Goal: Check status: Check status

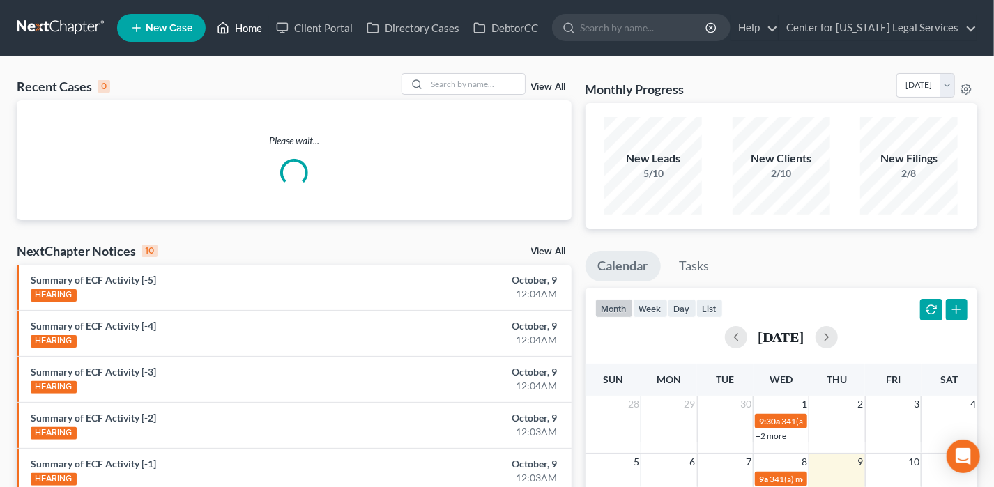
click at [253, 24] on link "Home" at bounding box center [239, 27] width 59 height 25
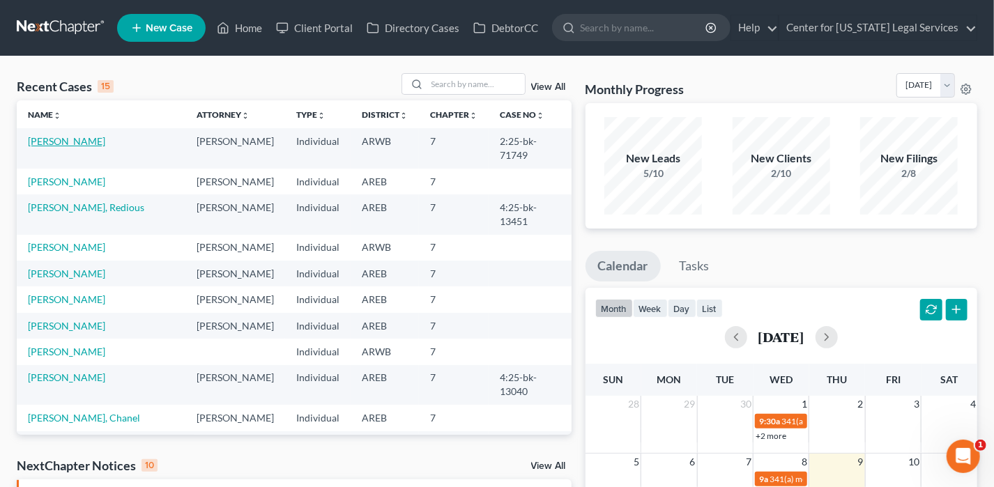
click at [69, 146] on link "[PERSON_NAME]" at bounding box center [66, 141] width 77 height 12
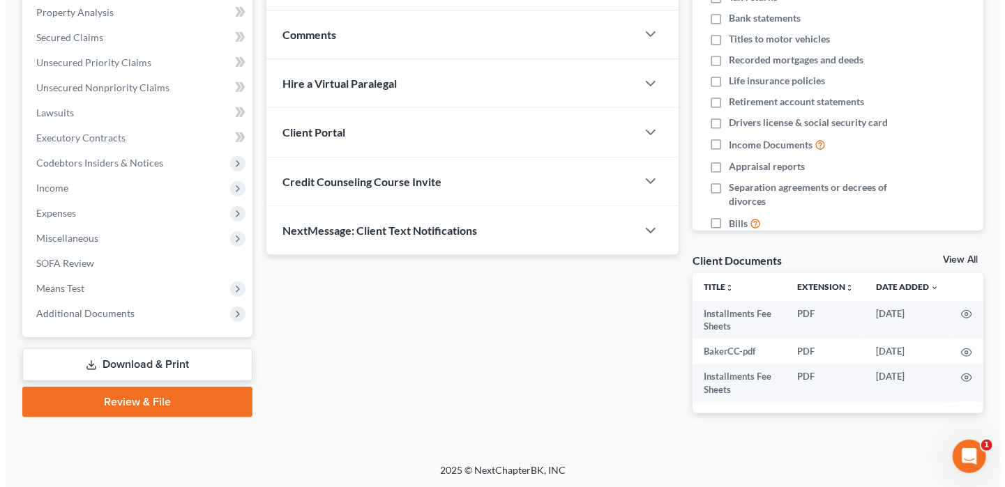
scroll to position [201, 0]
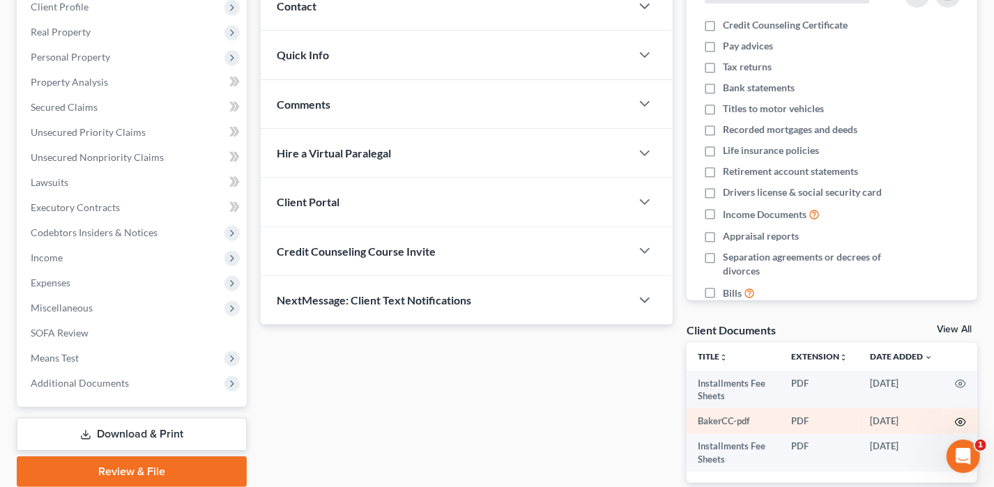
click at [964, 419] on icon "button" at bounding box center [961, 423] width 10 height 8
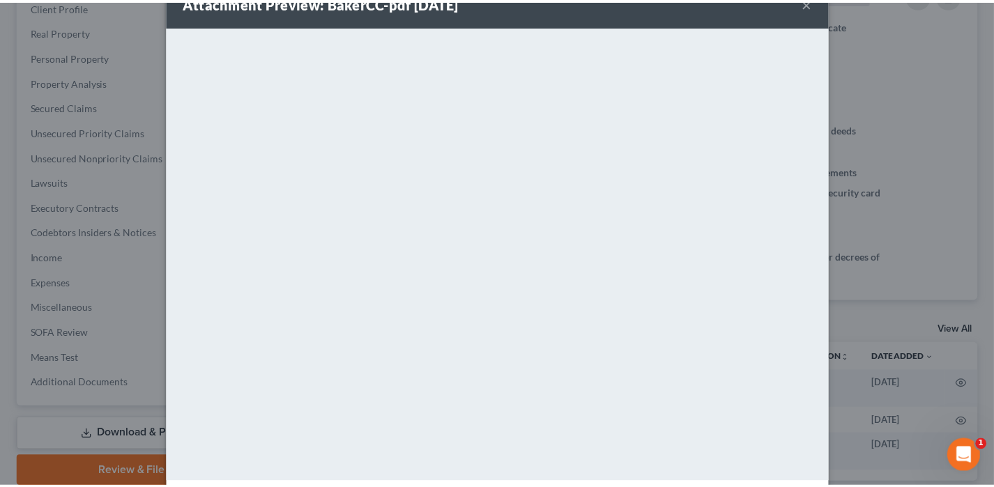
scroll to position [0, 0]
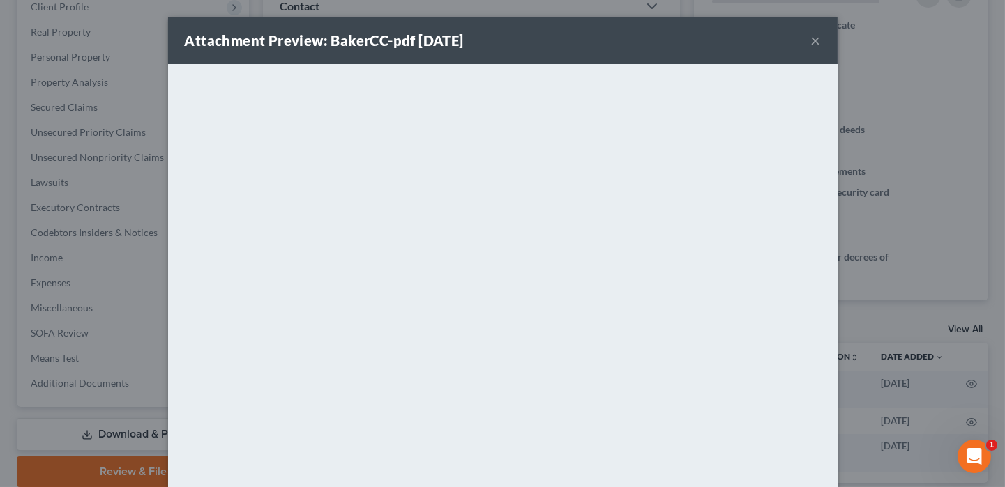
click at [812, 38] on button "×" at bounding box center [816, 40] width 10 height 17
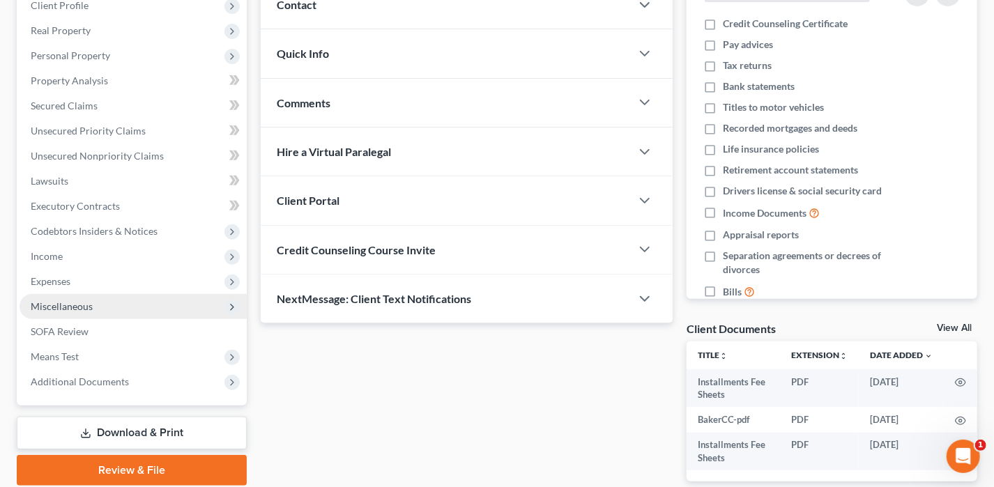
scroll to position [271, 0]
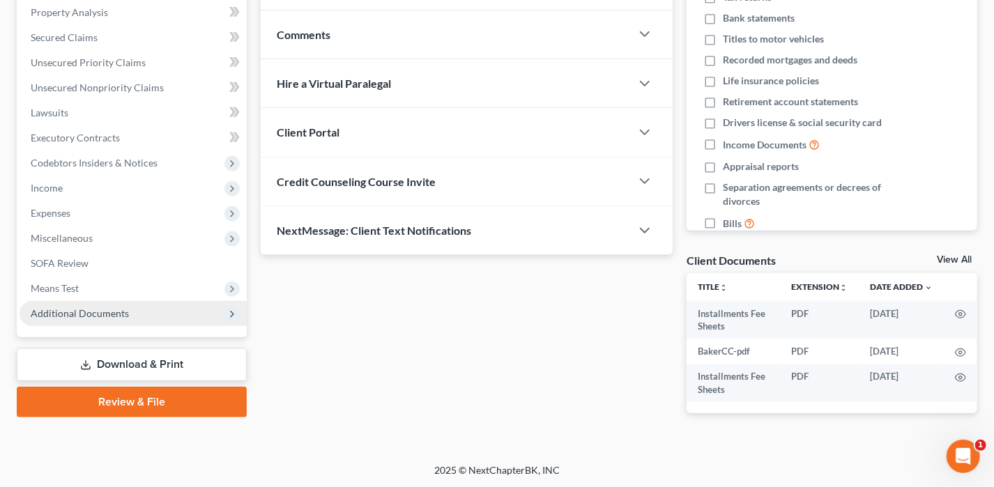
click at [54, 314] on span "Additional Documents" at bounding box center [80, 313] width 98 height 12
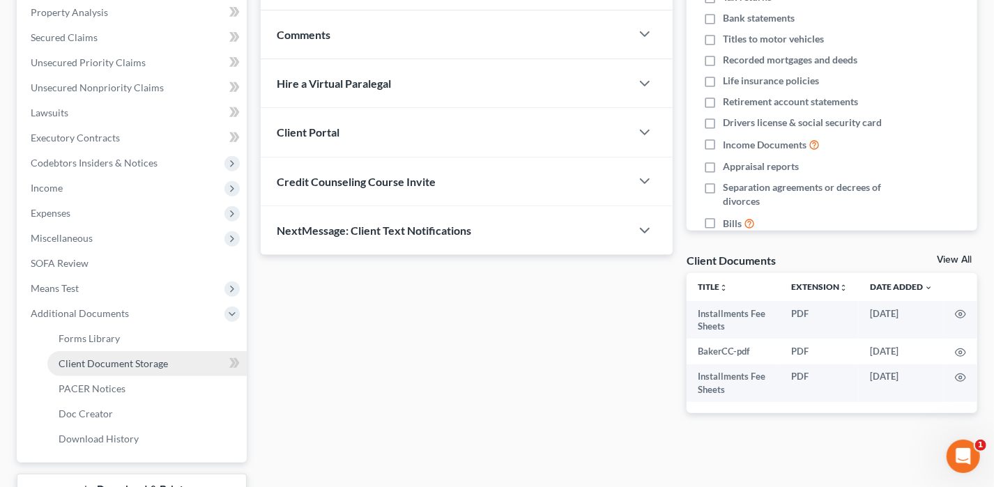
click at [141, 361] on span "Client Document Storage" at bounding box center [113, 364] width 109 height 12
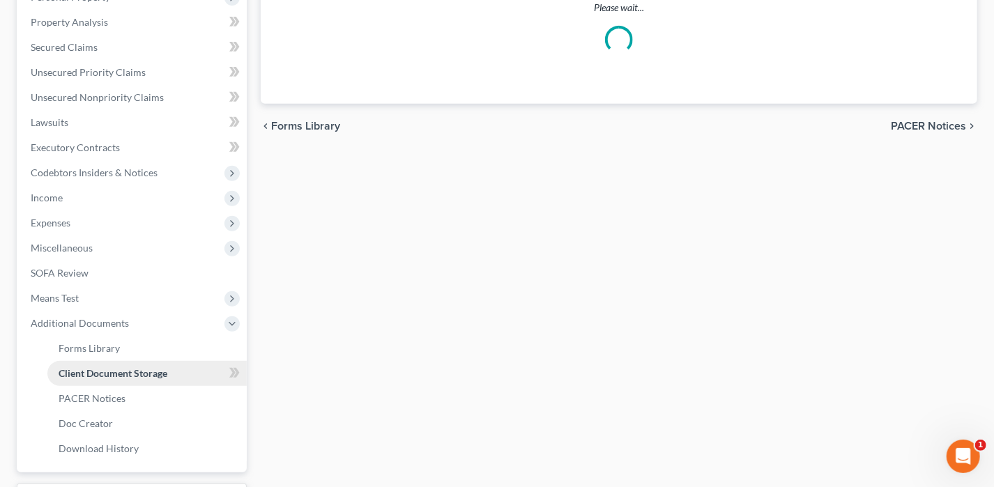
select select "0"
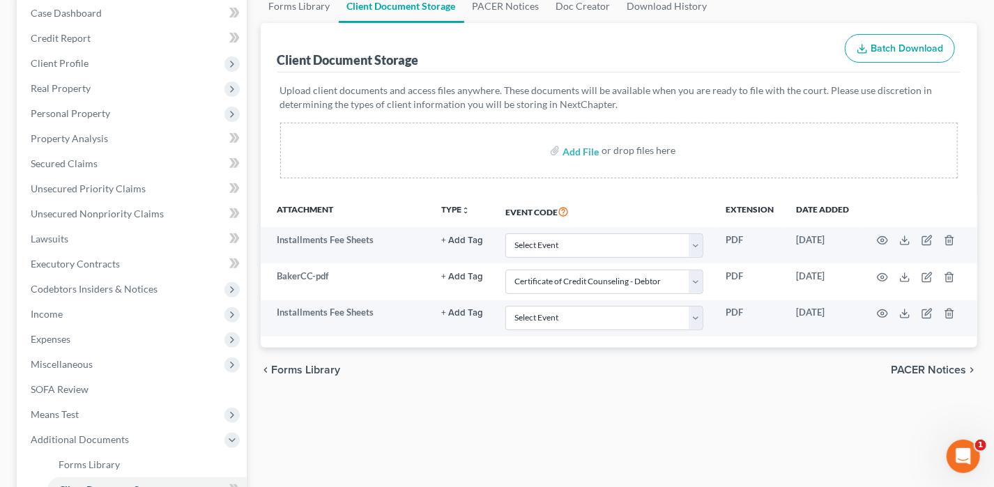
scroll to position [209, 0]
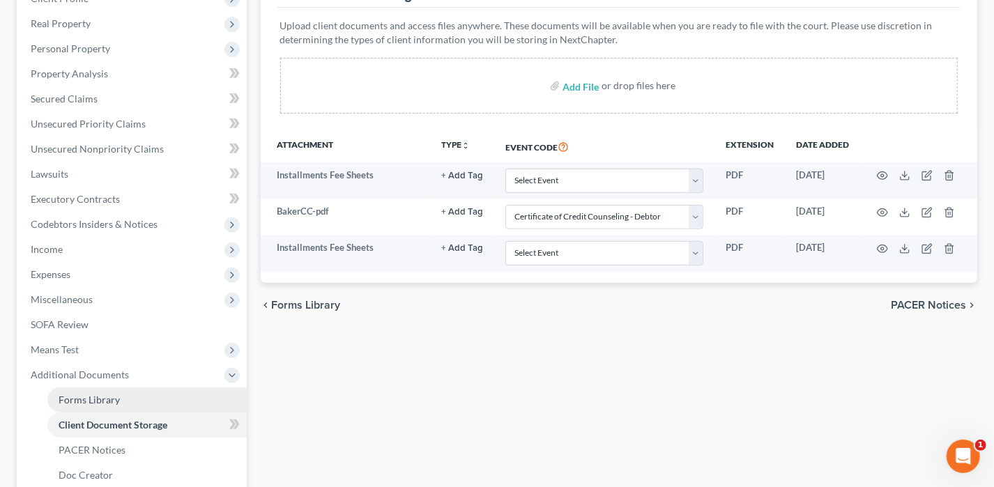
click at [137, 392] on link "Forms Library" at bounding box center [146, 400] width 199 height 25
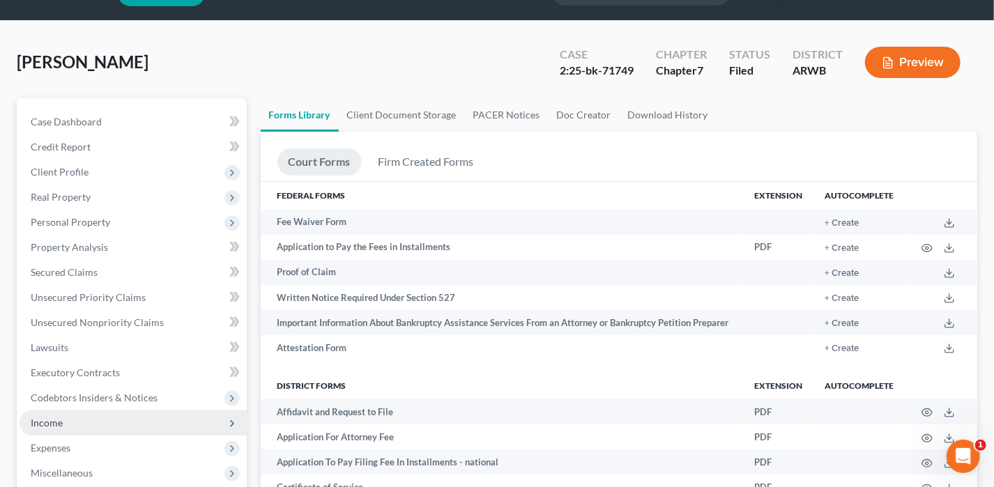
scroll to position [377, 0]
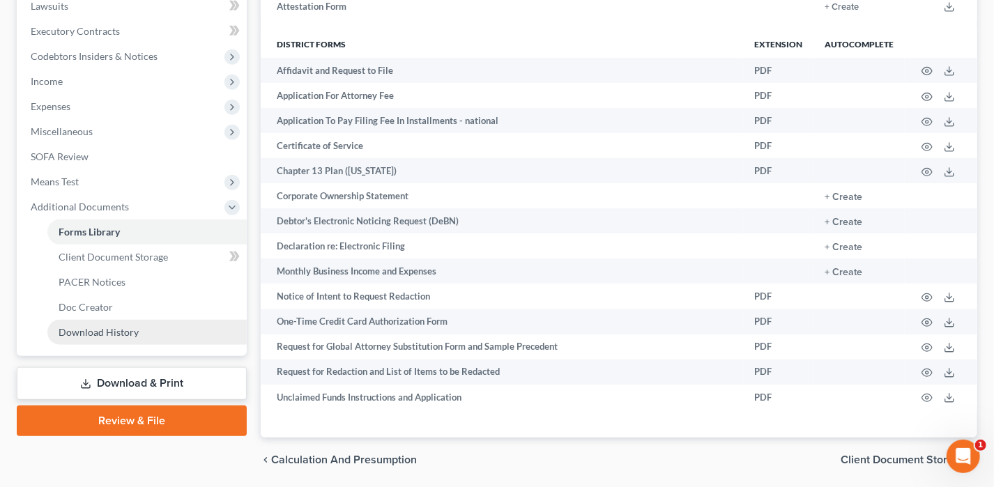
click at [84, 336] on span "Download History" at bounding box center [99, 332] width 80 height 12
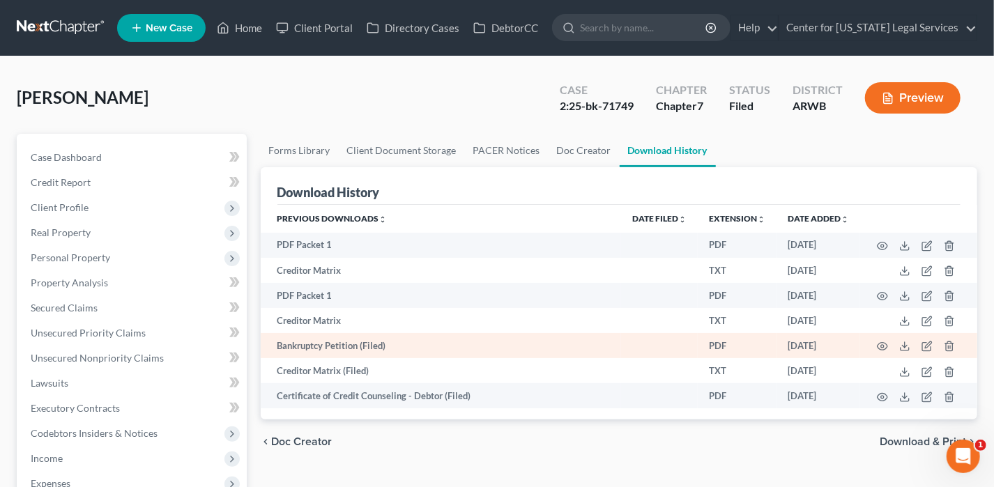
click at [338, 346] on td "Bankruptcy Petition (Filed)" at bounding box center [441, 345] width 361 height 25
click at [888, 347] on icon "button" at bounding box center [882, 346] width 11 height 11
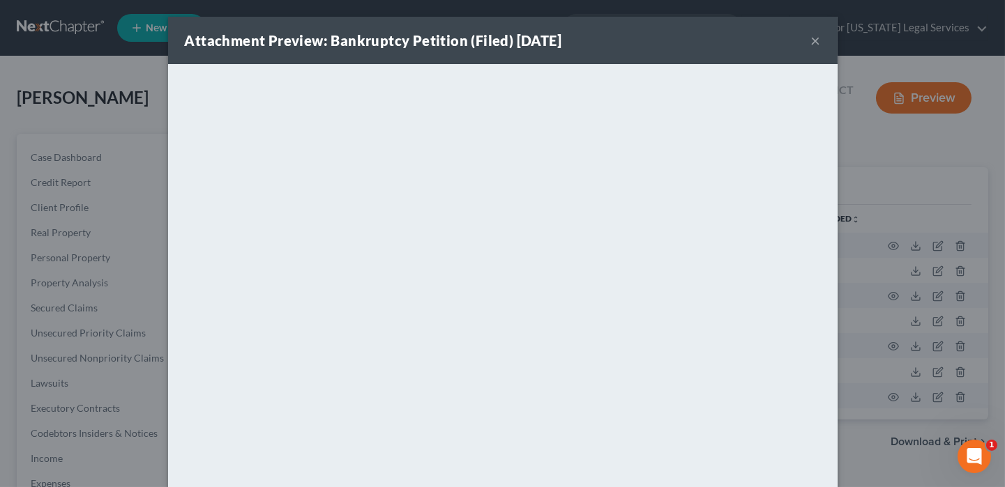
click at [812, 38] on button "×" at bounding box center [816, 40] width 10 height 17
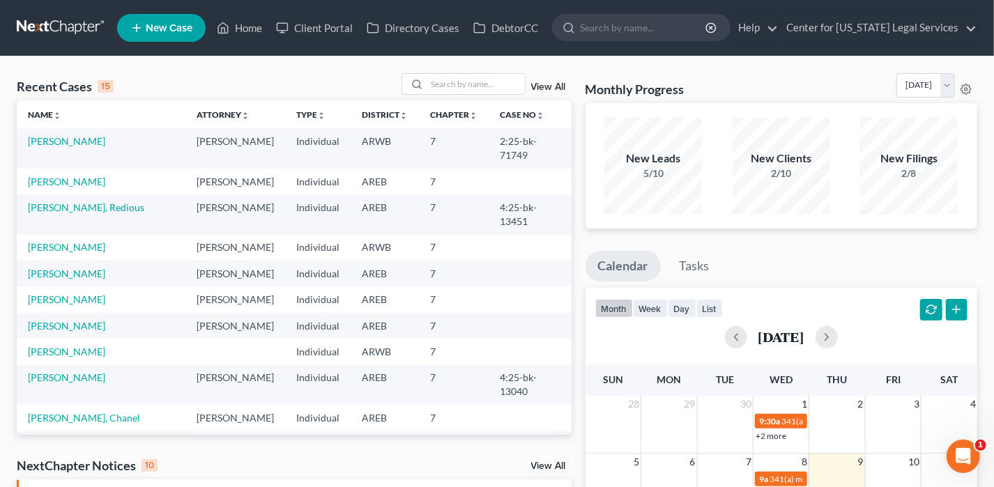
click at [91, 144] on td "[PERSON_NAME]" at bounding box center [101, 148] width 169 height 40
click at [68, 137] on link "[PERSON_NAME]" at bounding box center [66, 141] width 77 height 12
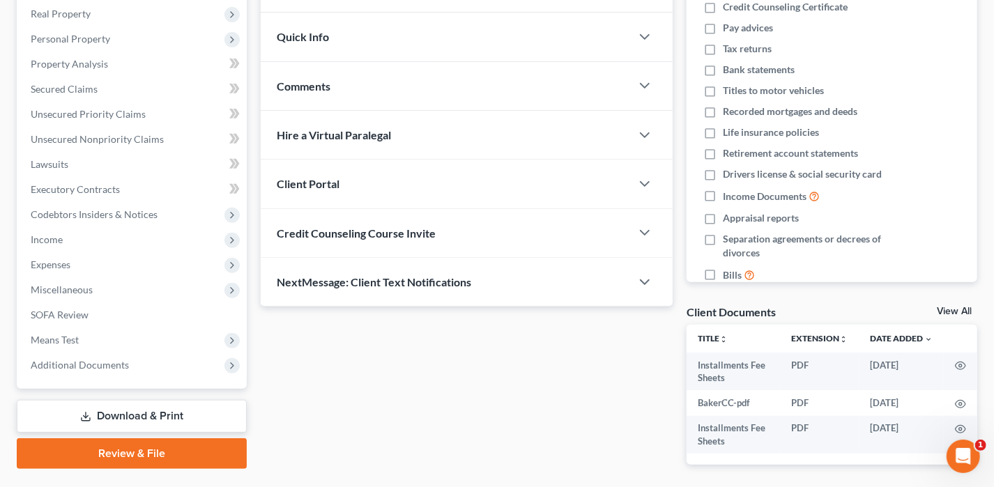
scroll to position [201, 0]
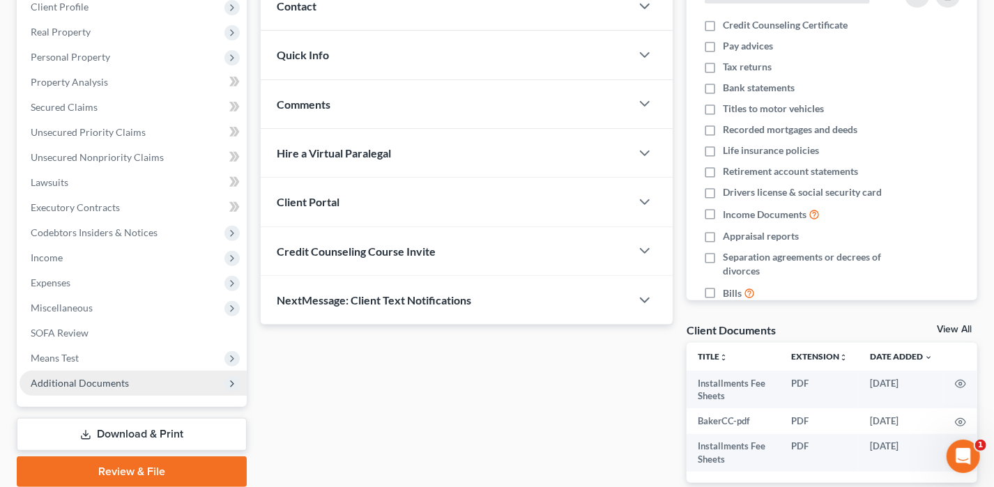
click at [117, 377] on span "Additional Documents" at bounding box center [80, 383] width 98 height 12
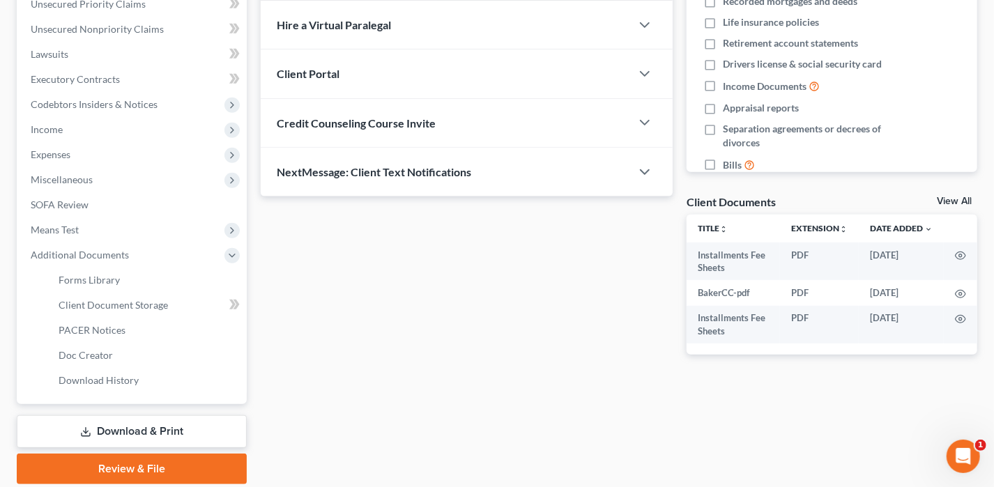
scroll to position [340, 0]
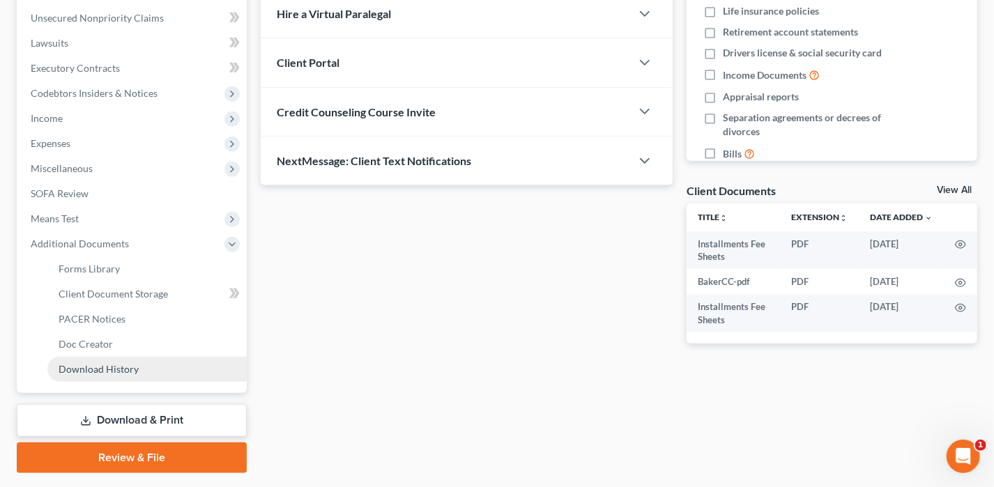
click at [152, 361] on link "Download History" at bounding box center [146, 369] width 199 height 25
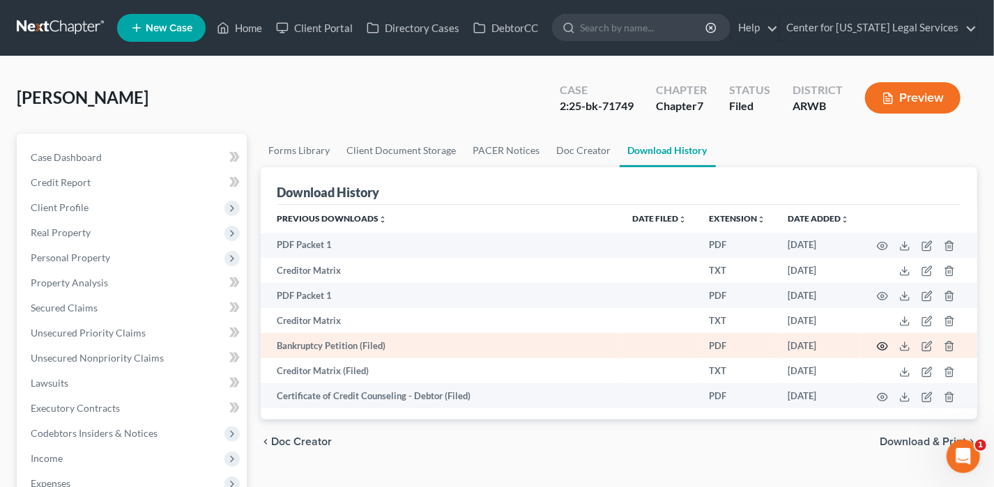
click at [881, 341] on icon "button" at bounding box center [882, 346] width 11 height 11
